Goal: Task Accomplishment & Management: Complete application form

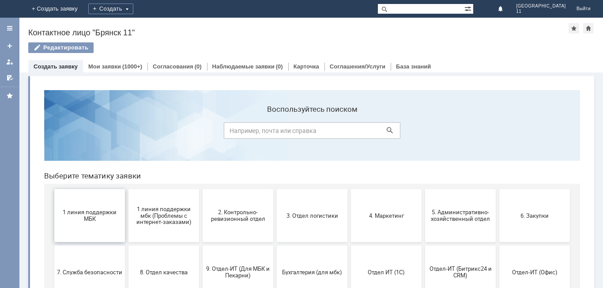
click at [103, 210] on span "1 линия поддержки МБК" at bounding box center [89, 215] width 65 height 13
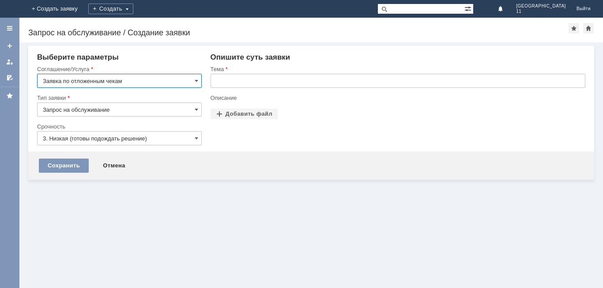
click at [271, 79] on input "text" at bounding box center [398, 81] width 375 height 14
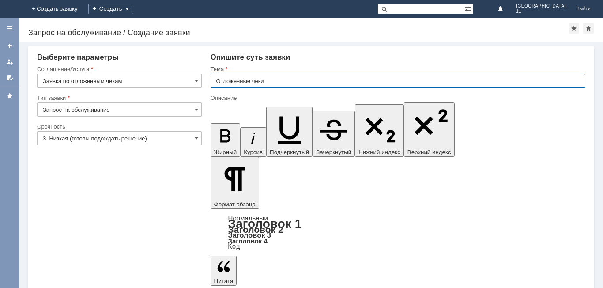
type input "Отложенные чеки"
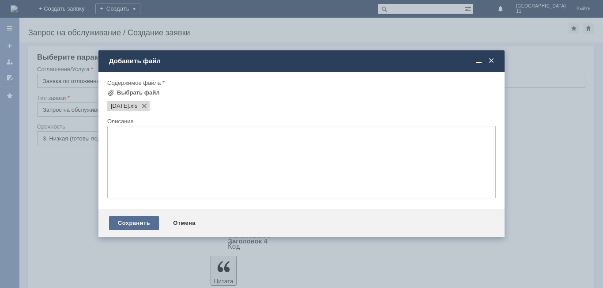
click at [149, 222] on div "Сохранить" at bounding box center [134, 223] width 50 height 14
